Goal: Navigation & Orientation: Find specific page/section

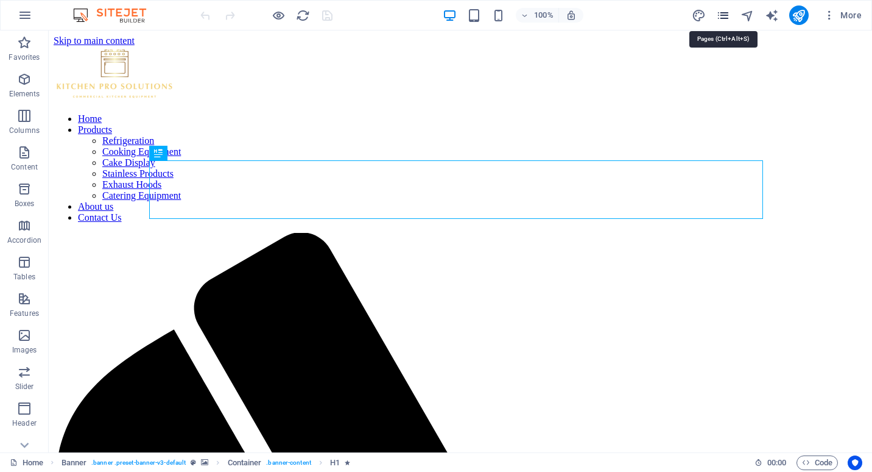
click at [726, 14] on icon "pages" at bounding box center [723, 16] width 14 height 14
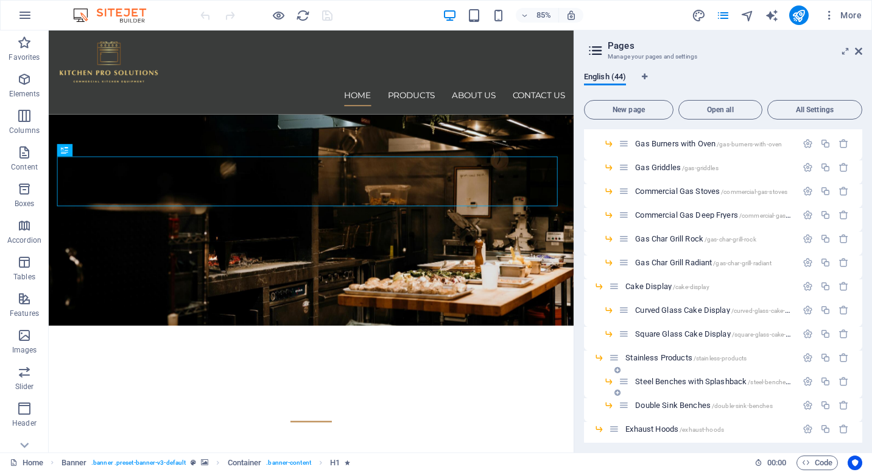
scroll to position [244, 0]
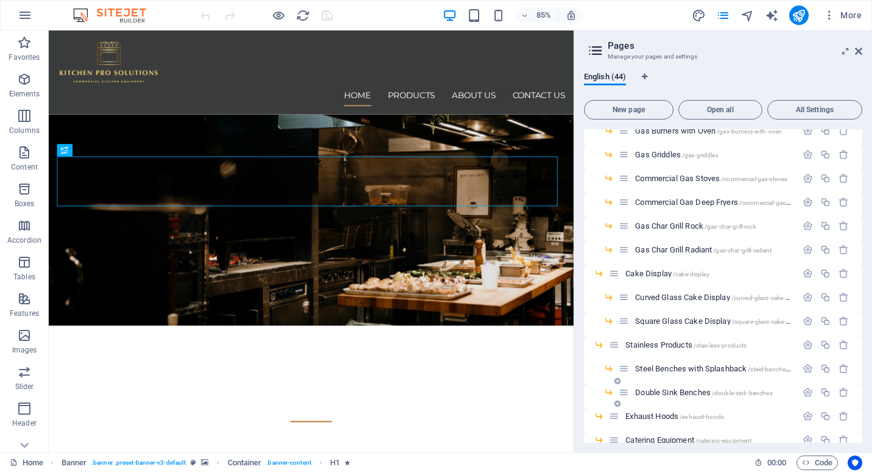
click at [676, 390] on span "Double Sink Benches /double-sink-benches" at bounding box center [703, 391] width 137 height 9
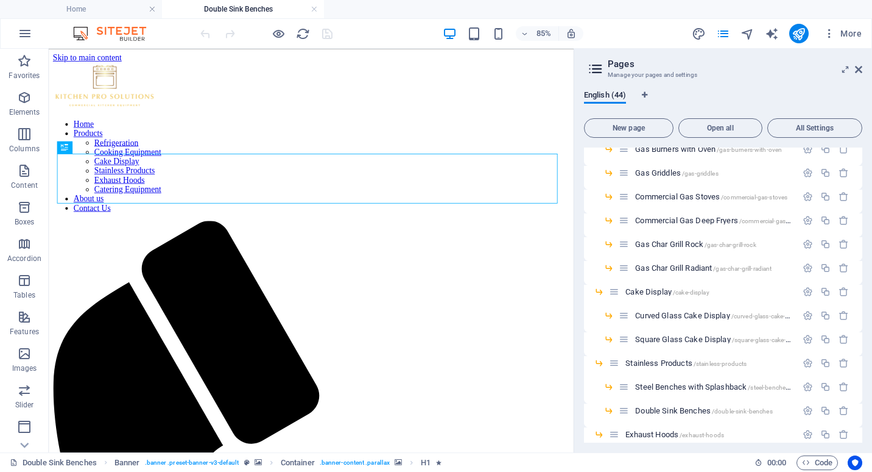
scroll to position [0, 0]
click at [860, 68] on icon at bounding box center [858, 70] width 7 height 10
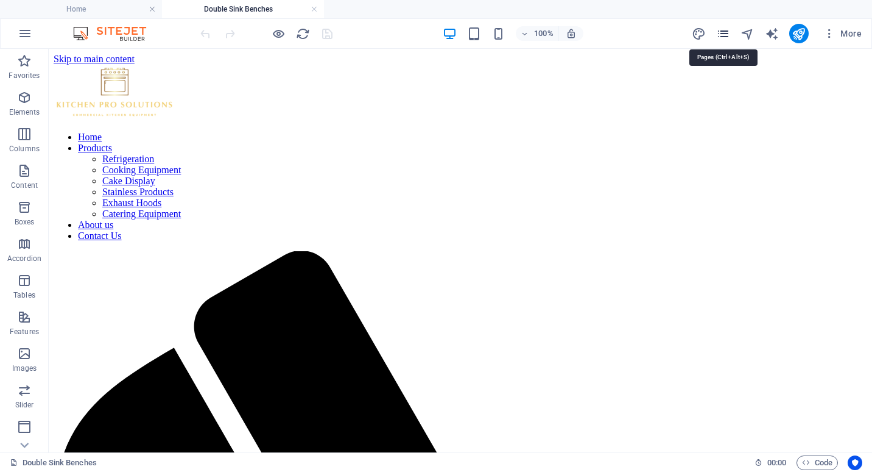
click at [724, 29] on icon "pages" at bounding box center [723, 34] width 14 height 14
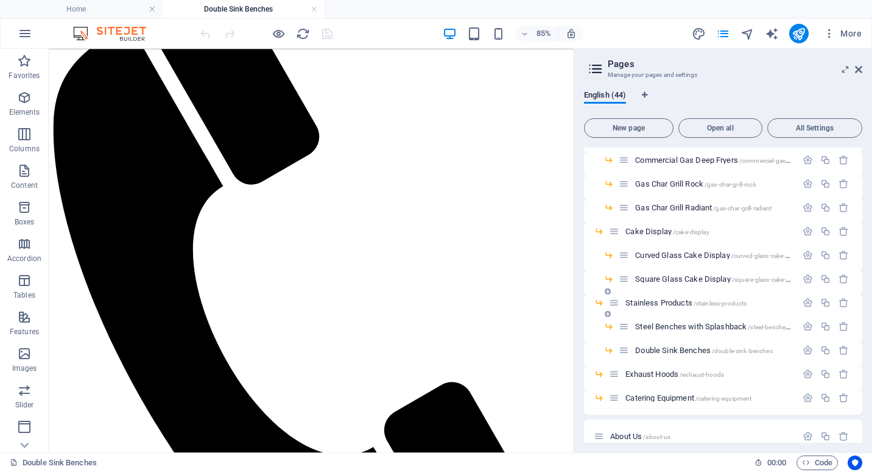
scroll to position [305, 0]
click at [858, 69] on icon at bounding box center [858, 70] width 7 height 10
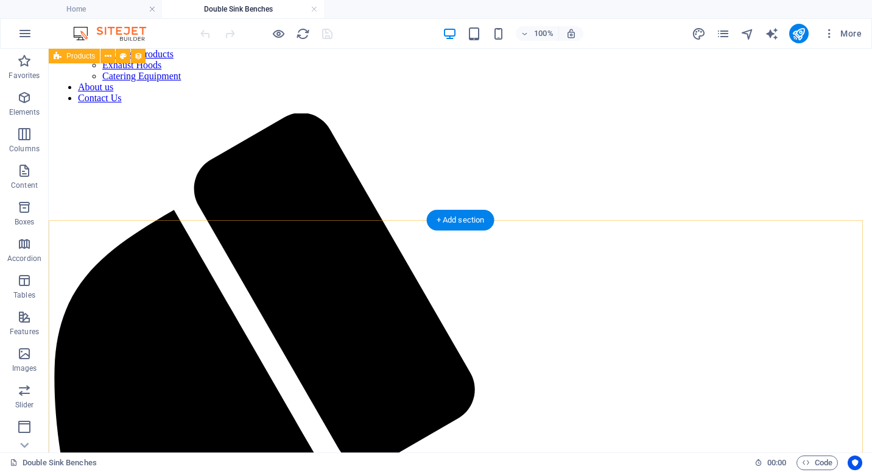
scroll to position [0, 0]
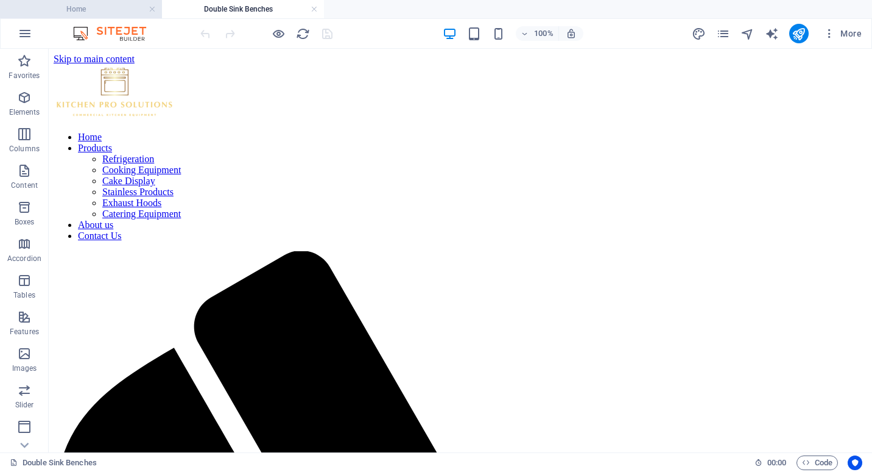
click at [88, 5] on h4 "Home" at bounding box center [81, 8] width 162 height 13
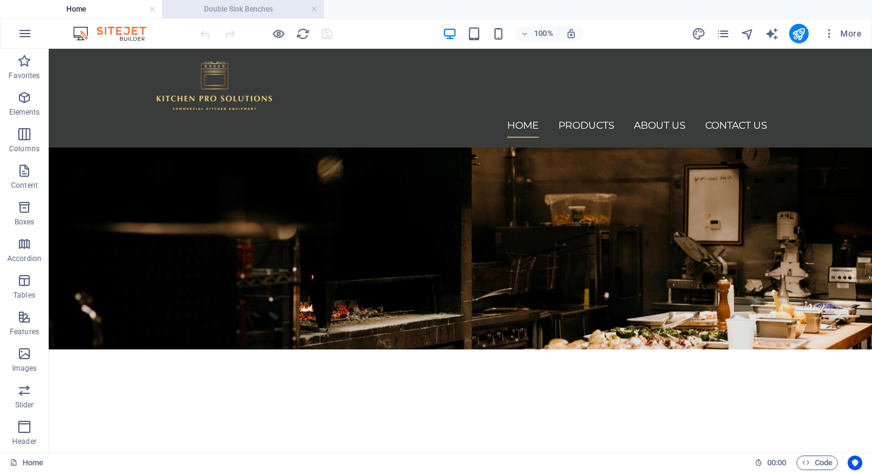
click at [259, 11] on h4 "Double Sink Benches" at bounding box center [243, 8] width 162 height 13
